Goal: Task Accomplishment & Management: Use online tool/utility

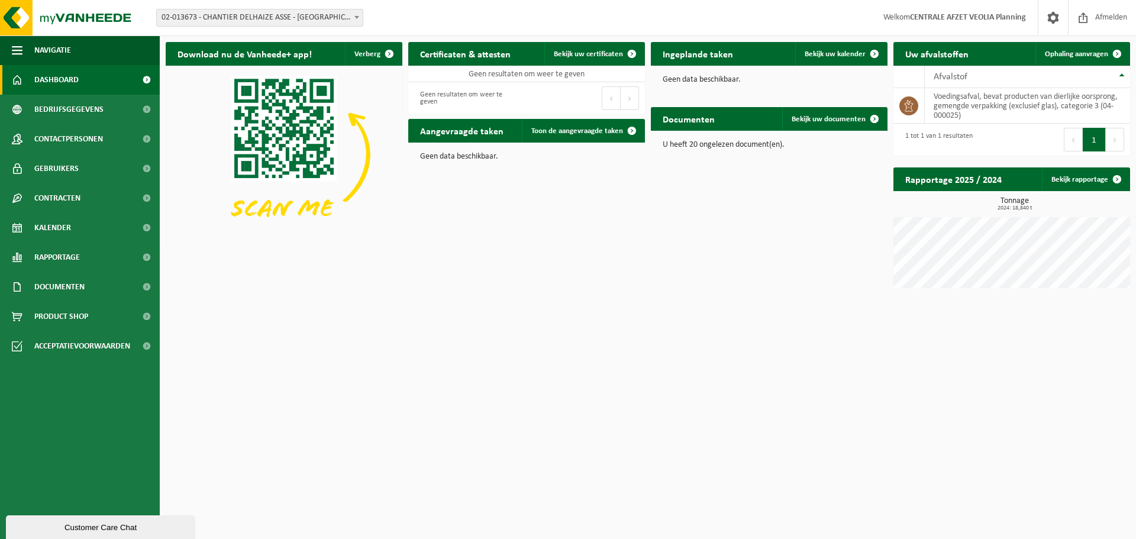
click at [279, 22] on span "02-013673 - CHANTIER DELHAIZE ASSE - [GEOGRAPHIC_DATA] - [GEOGRAPHIC_DATA]" at bounding box center [260, 17] width 206 height 17
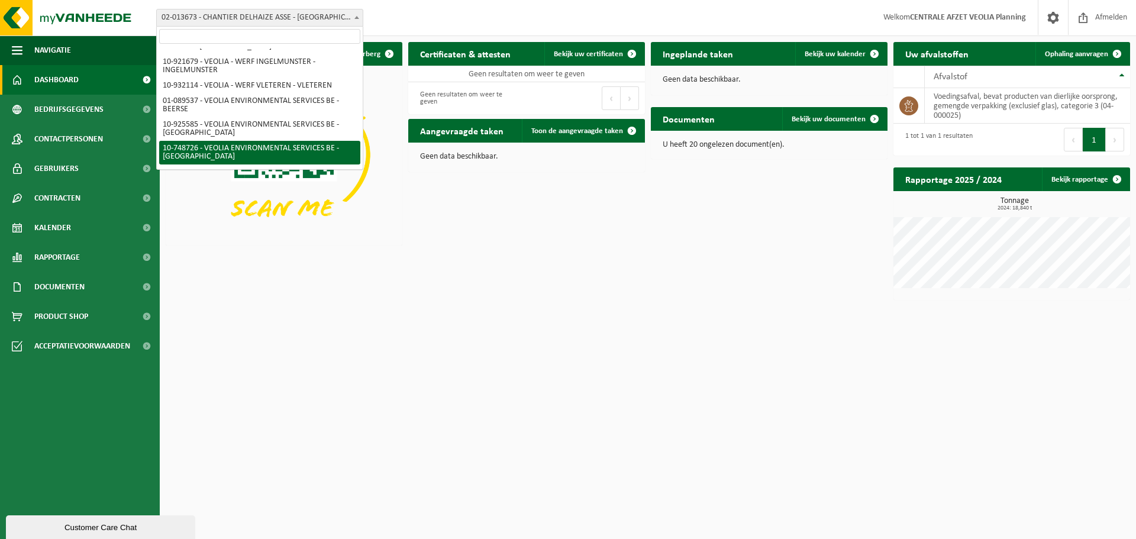
scroll to position [371, 0]
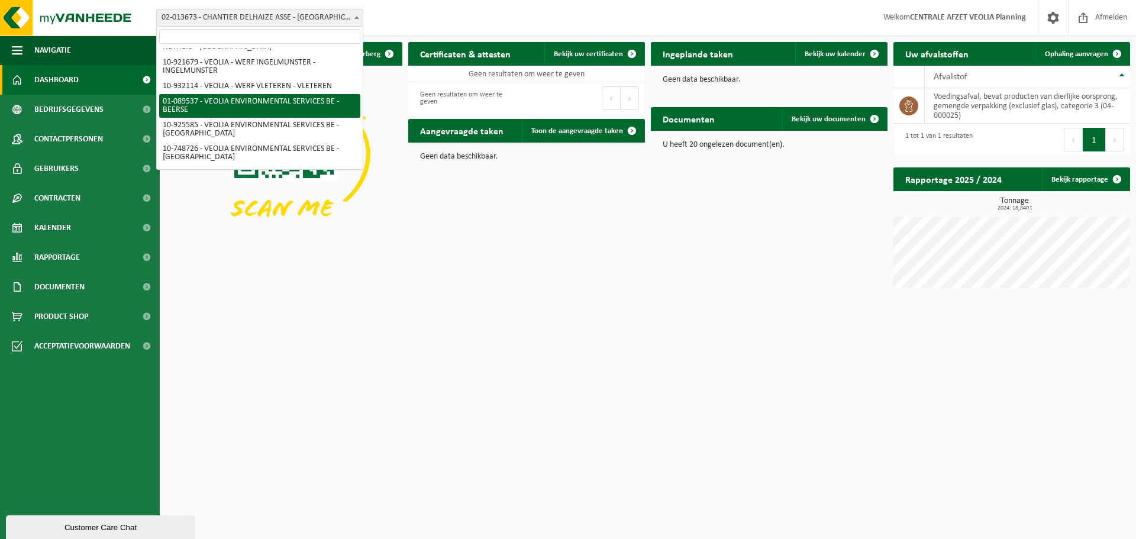
select select "732"
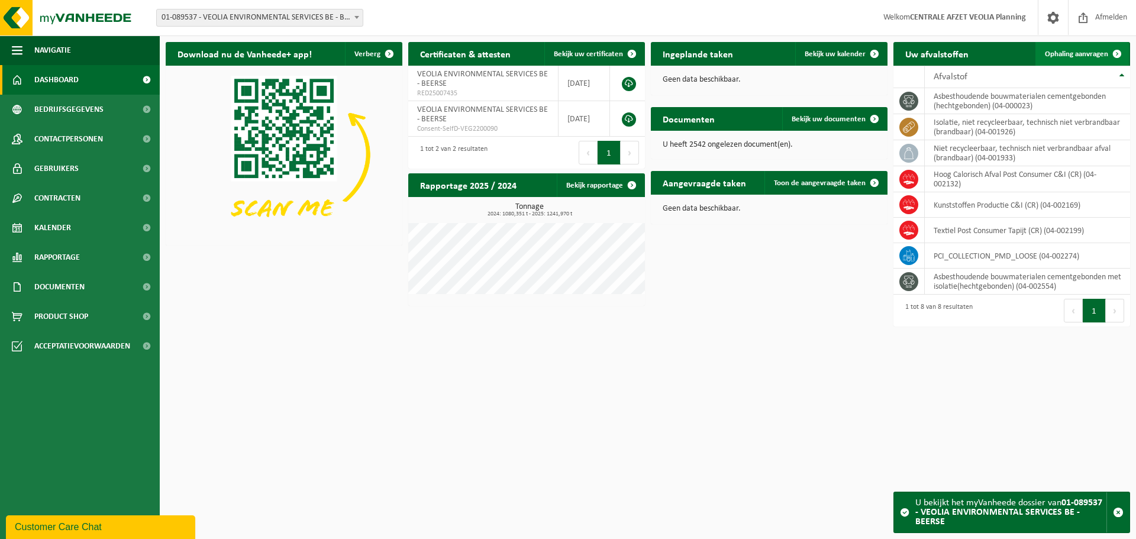
click at [1098, 58] on link "Ophaling aanvragen" at bounding box center [1081, 54] width 93 height 24
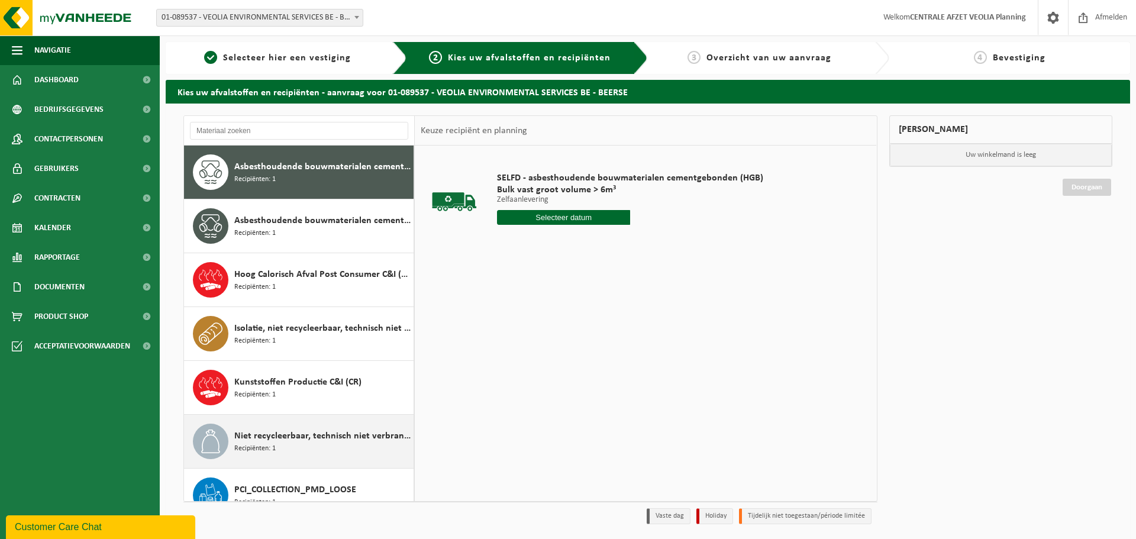
click at [290, 441] on span "Niet recycleerbaar, technisch niet verbrandbaar afval (brandbaar)" at bounding box center [322, 436] width 176 height 14
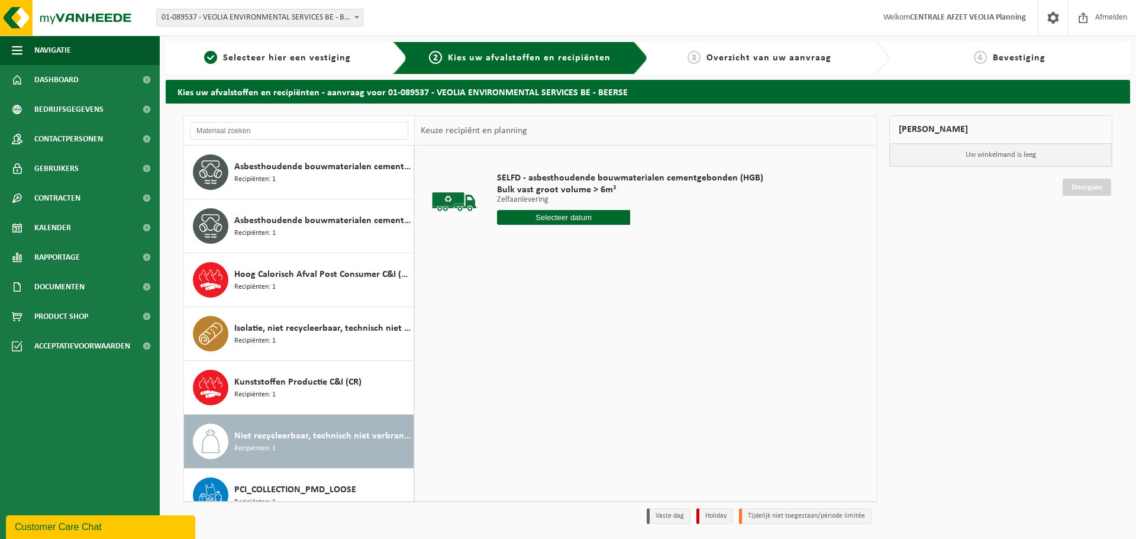
scroll to position [75, 0]
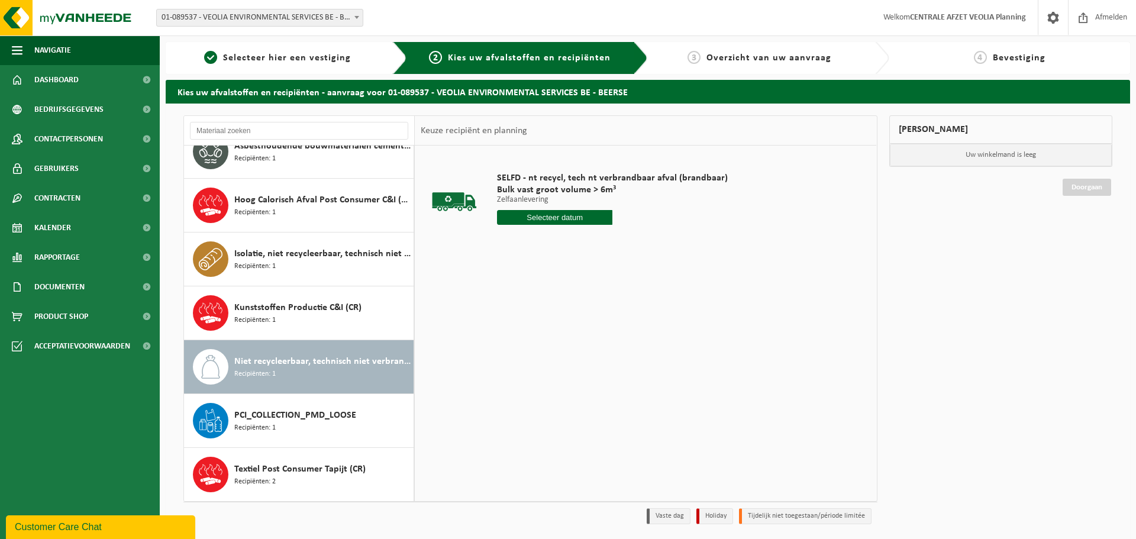
click at [584, 219] on input "text" at bounding box center [554, 217] width 115 height 15
click at [544, 215] on input "text" at bounding box center [554, 217] width 115 height 15
click at [567, 212] on input "text" at bounding box center [554, 217] width 115 height 15
click at [799, 328] on div "SELFD - nt recycl, tech nt verbrandbaar afval (brandbaar) Bulk vast groot volum…" at bounding box center [645, 323] width 461 height 355
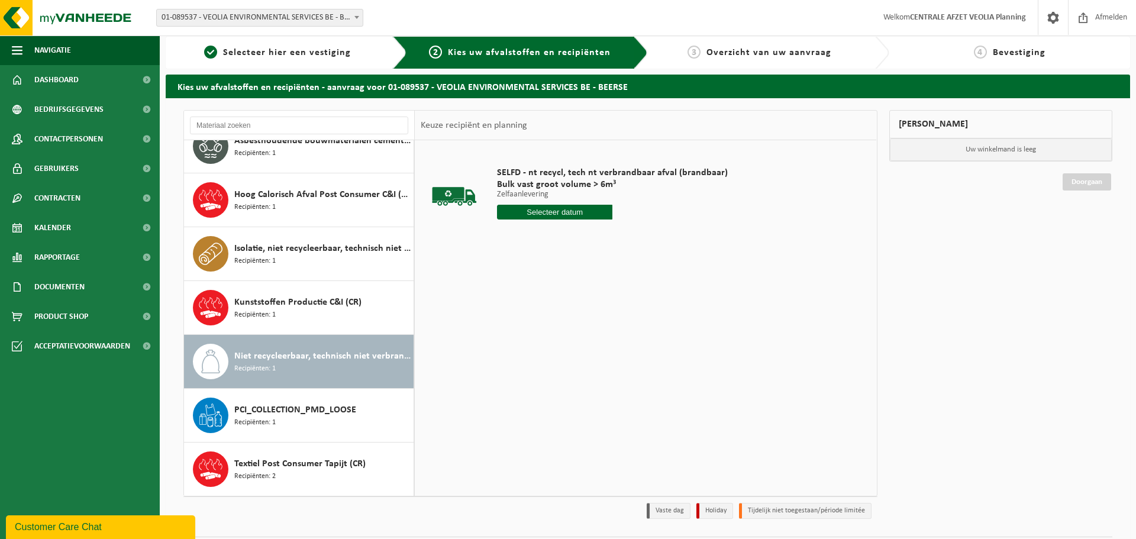
scroll to position [12, 0]
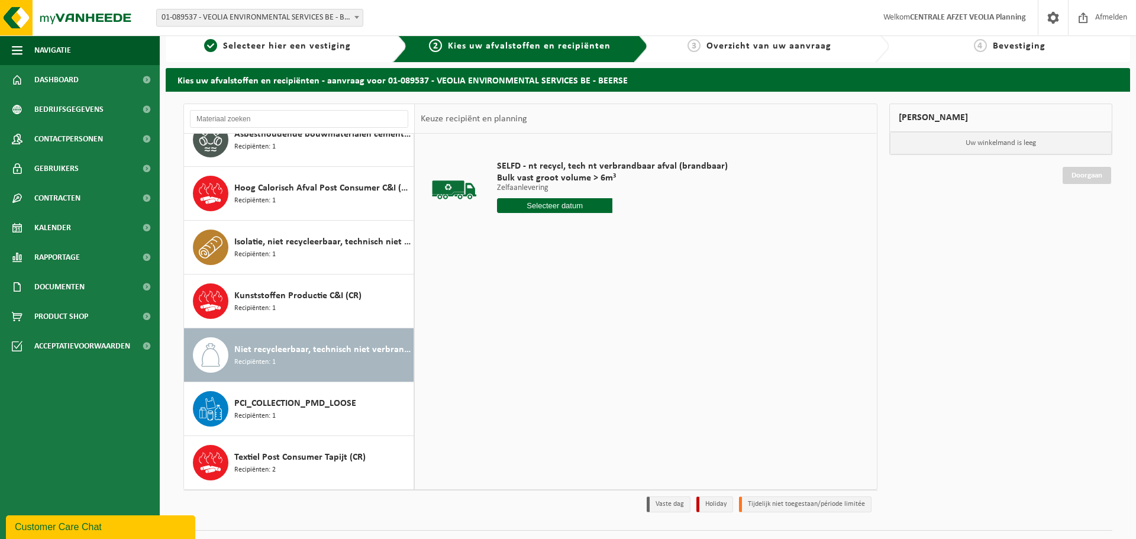
click at [573, 202] on input "text" at bounding box center [554, 205] width 115 height 15
click at [570, 334] on div "25" at bounding box center [570, 329] width 21 height 19
type input "Van 2025-09-25"
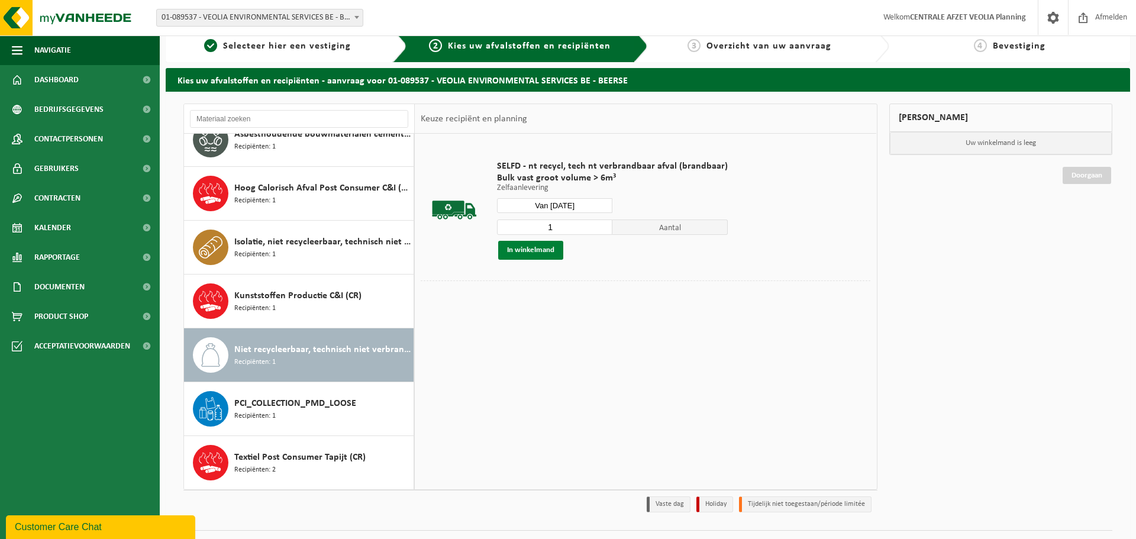
click at [538, 250] on button "In winkelmand" at bounding box center [530, 250] width 65 height 19
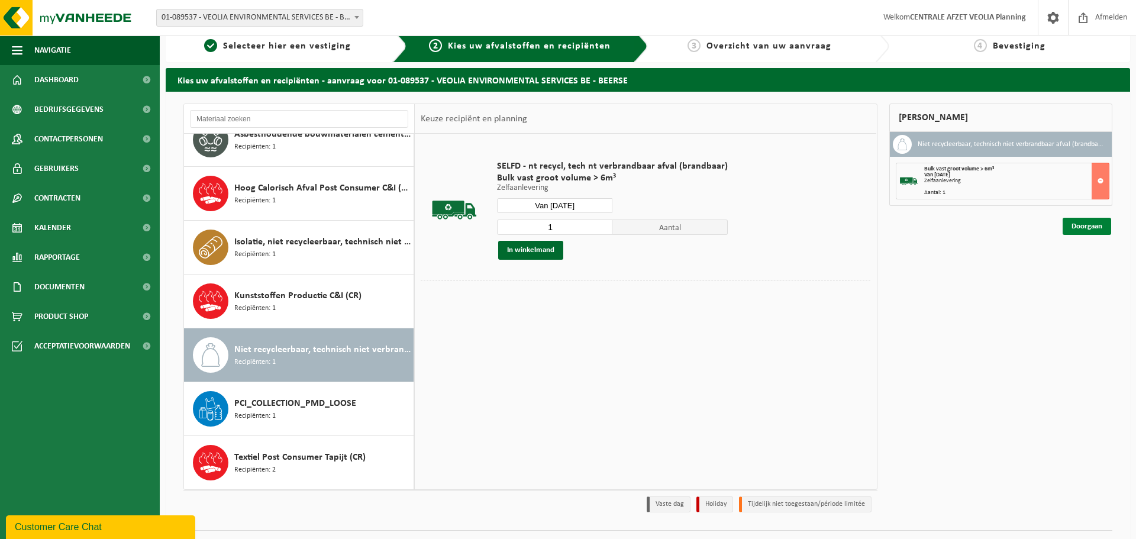
click at [1091, 234] on link "Doorgaan" at bounding box center [1087, 226] width 49 height 17
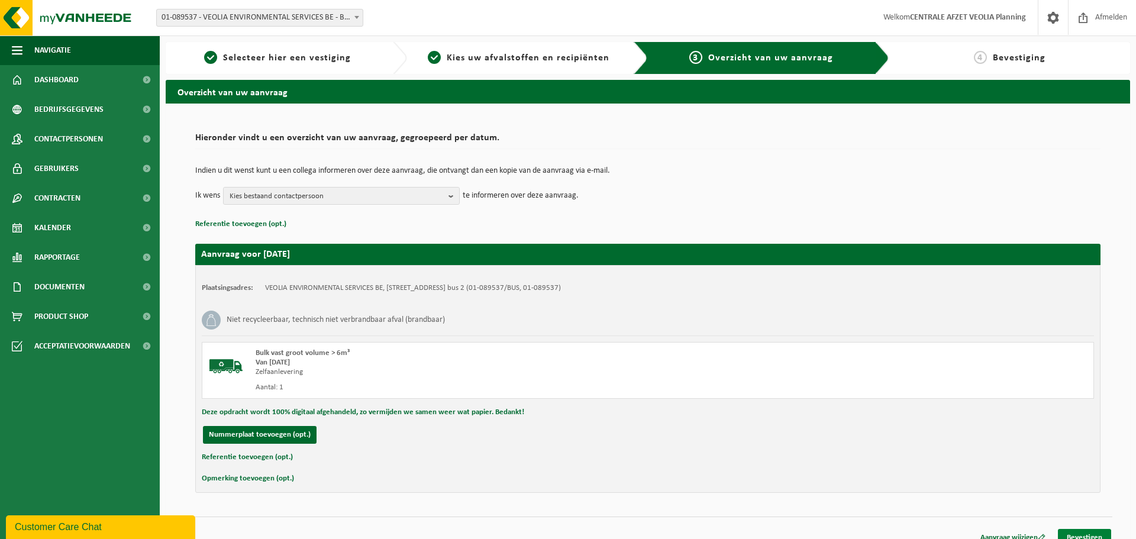
click at [1081, 538] on link "Bevestigen" at bounding box center [1084, 537] width 53 height 17
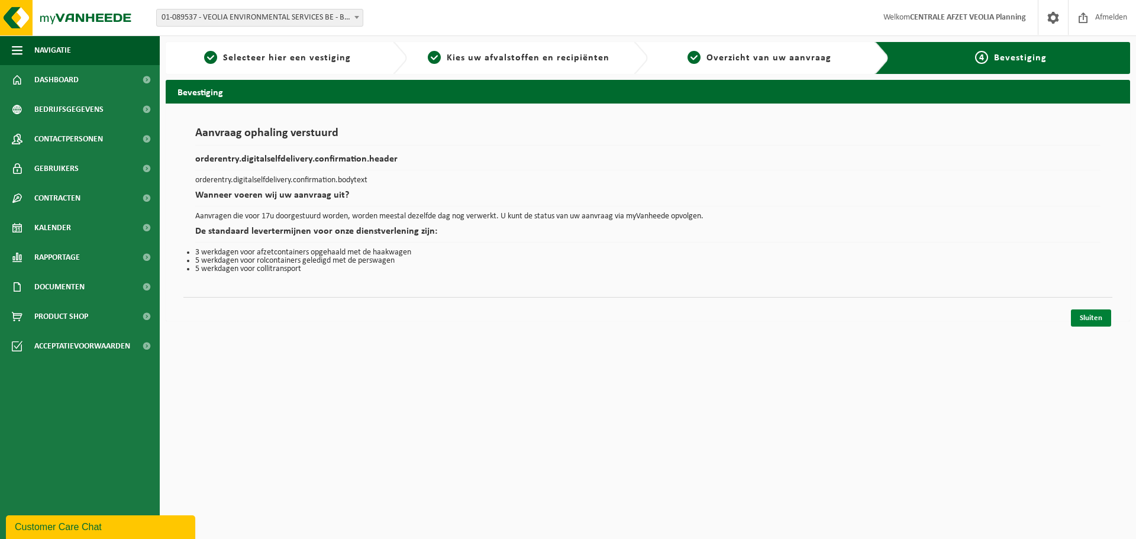
click at [1075, 322] on link "Sluiten" at bounding box center [1091, 317] width 40 height 17
